Goal: Task Accomplishment & Management: Complete application form

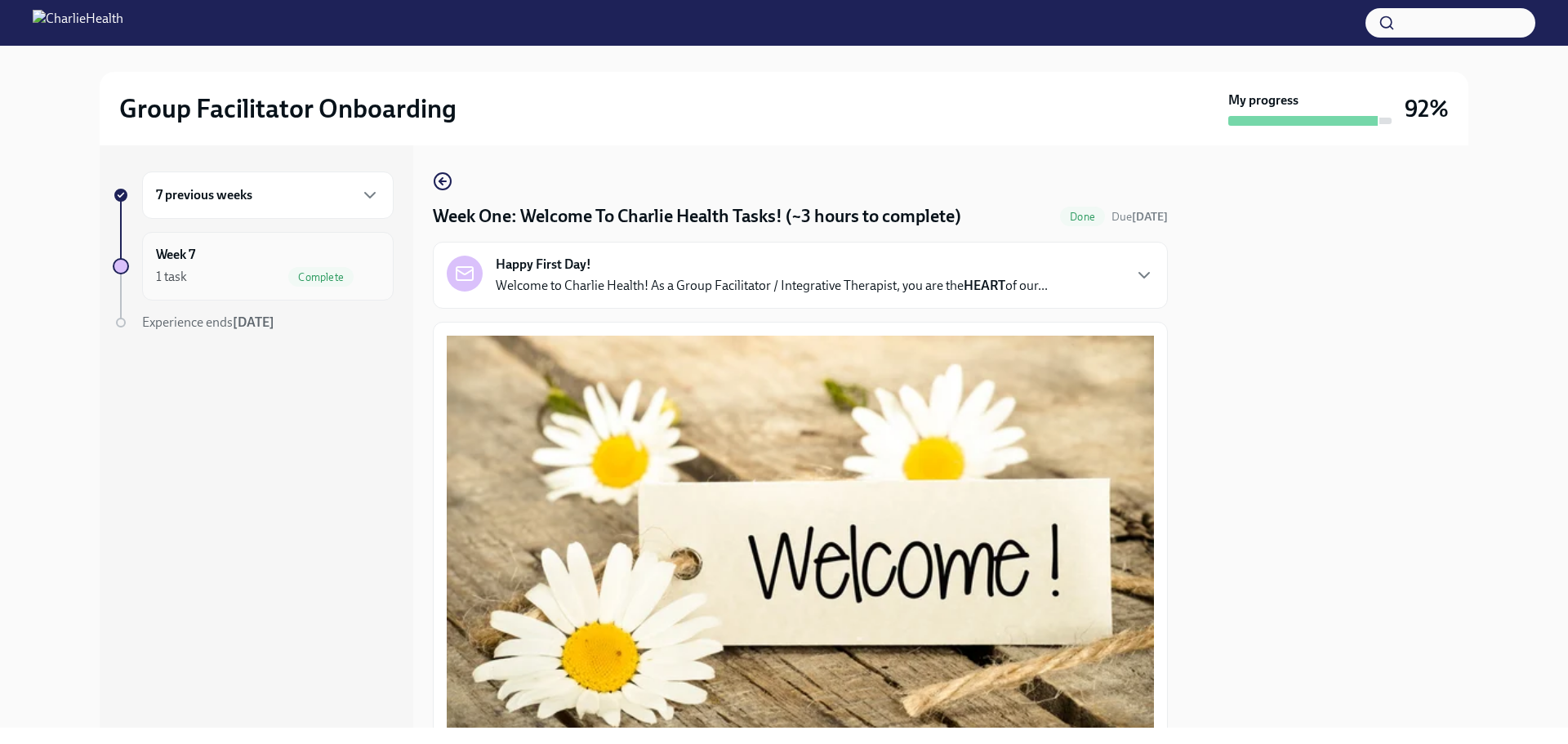
click at [263, 264] on div "Week 7 1 task Complete" at bounding box center [267, 266] width 224 height 41
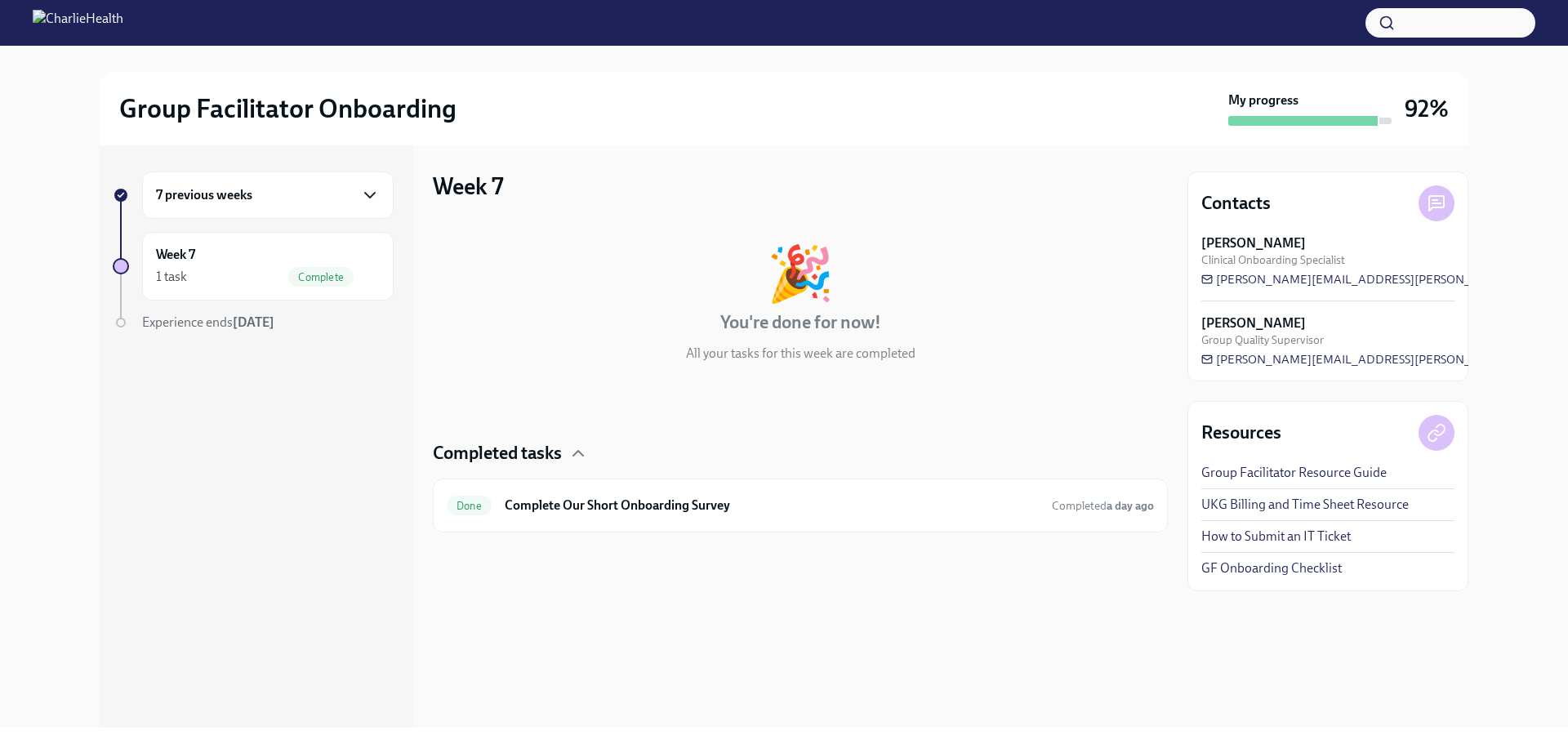
click at [372, 190] on icon "button" at bounding box center [370, 195] width 20 height 20
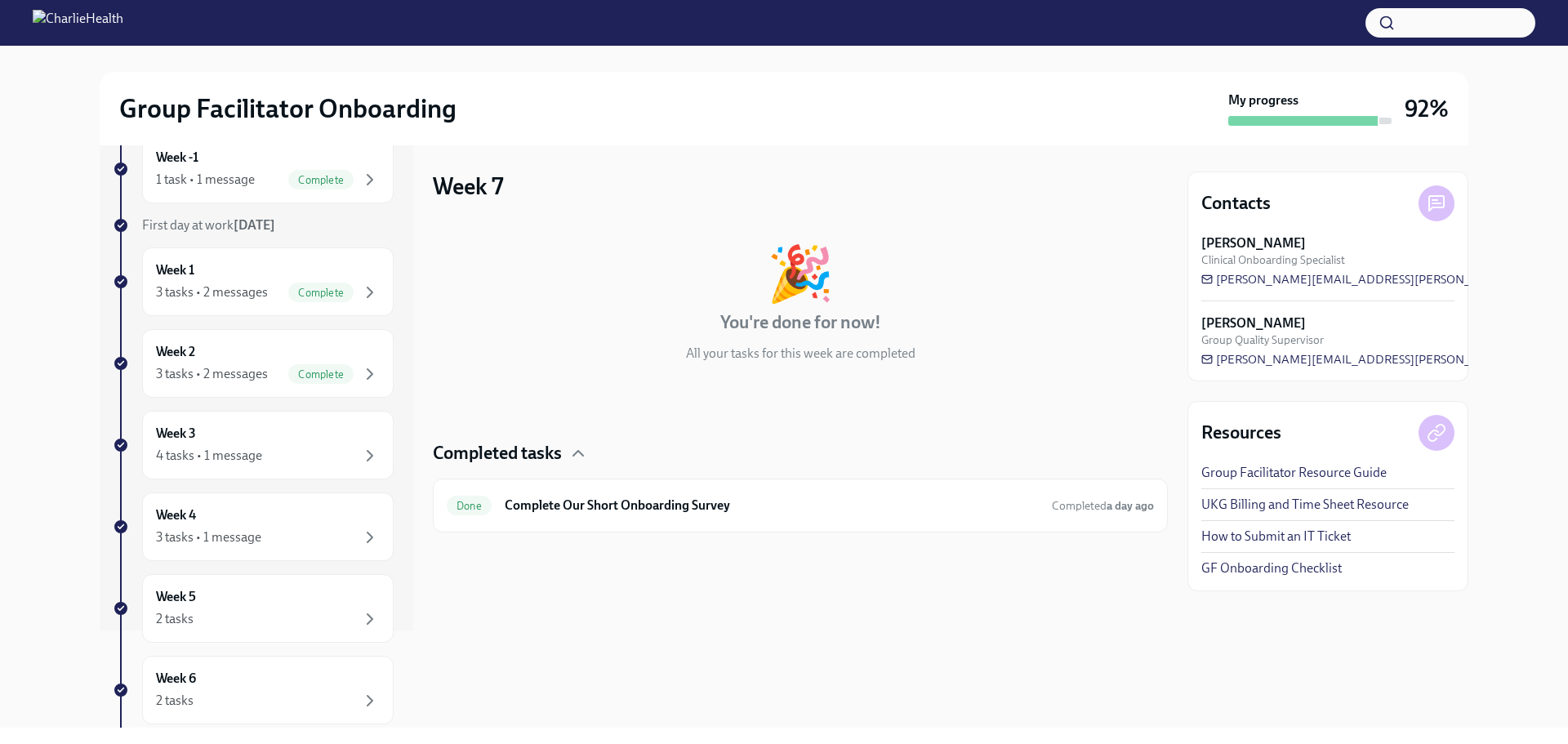
scroll to position [272, 0]
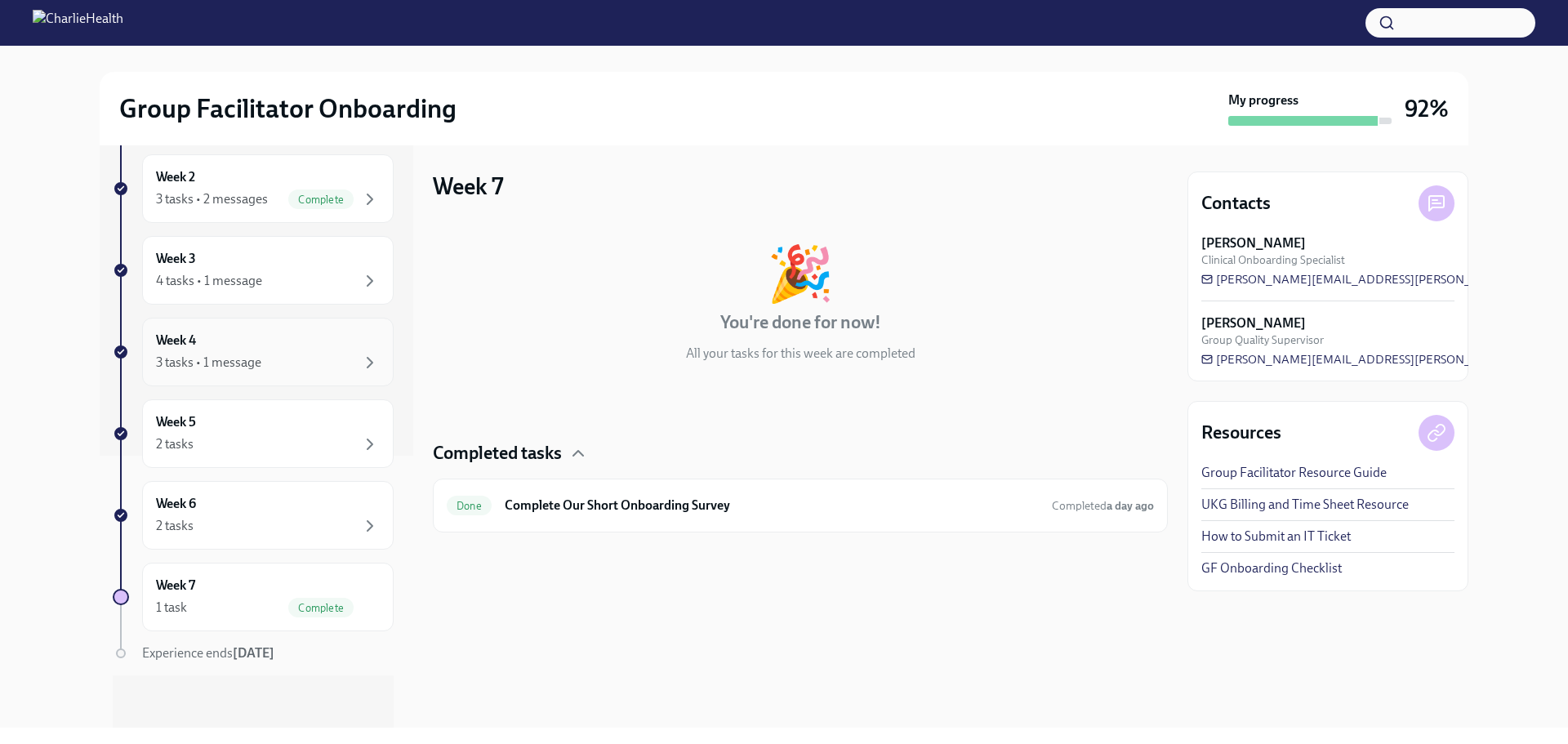
click at [323, 359] on div "3 tasks • 1 message" at bounding box center [267, 362] width 224 height 20
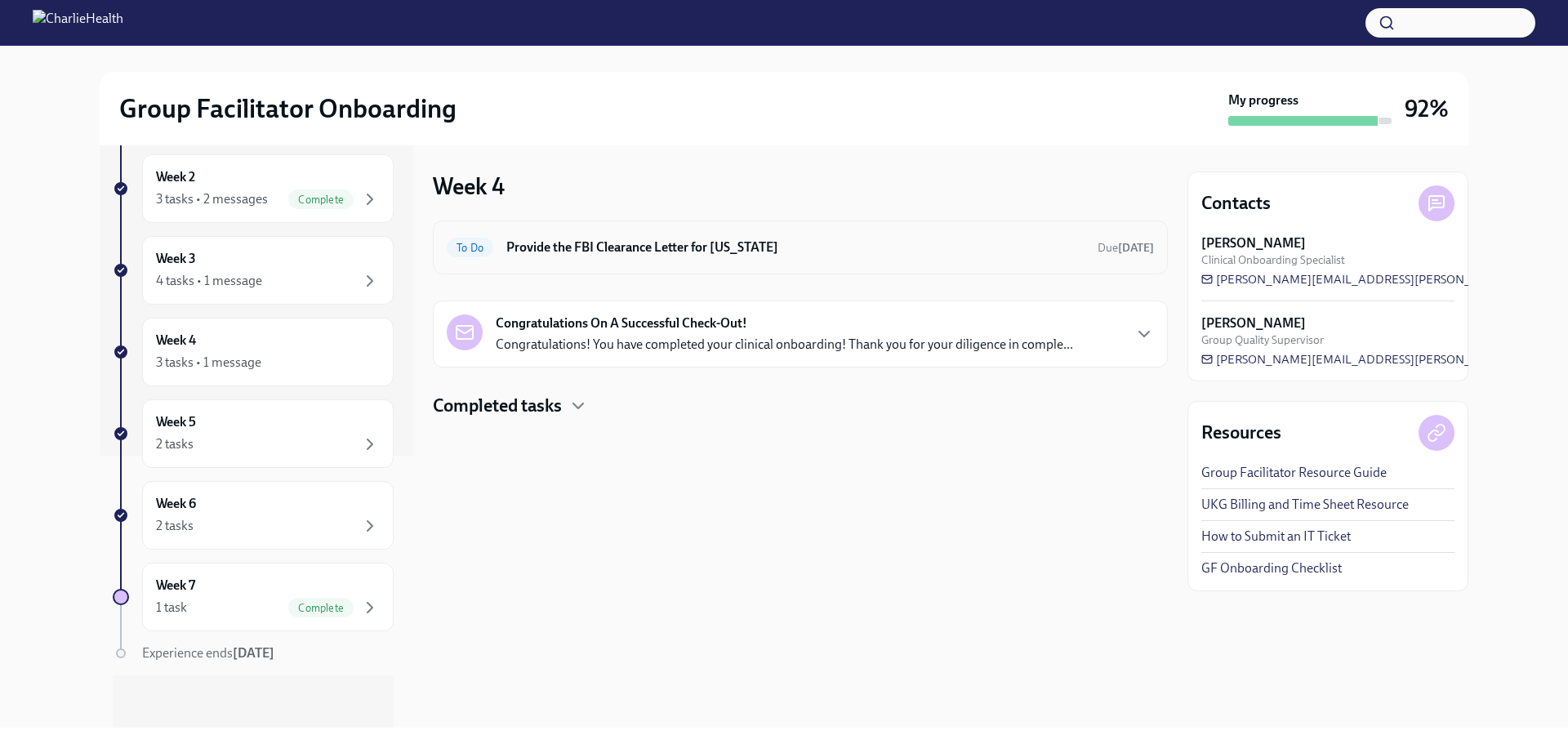
click at [790, 239] on h6 "Provide the FBI Clearance Letter for [US_STATE]" at bounding box center [795, 248] width 579 height 18
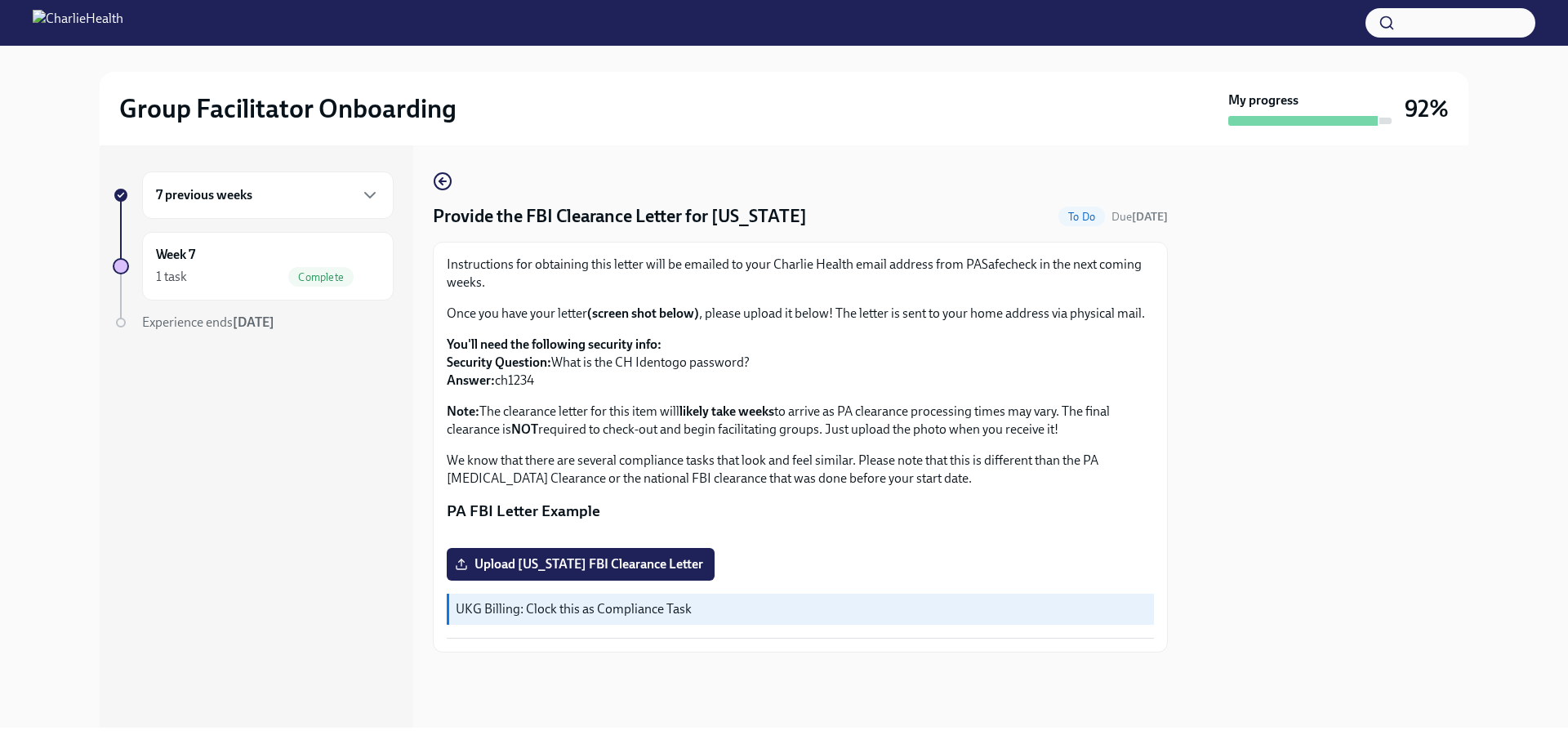
scroll to position [226, 0]
click at [635, 573] on span "Upload [US_STATE] FBI Clearance Letter" at bounding box center [581, 564] width 245 height 17
click at [0, 0] on input "Upload [US_STATE] FBI Clearance Letter" at bounding box center [0, 0] width 0 height 0
